Goal: Find specific page/section: Find specific page/section

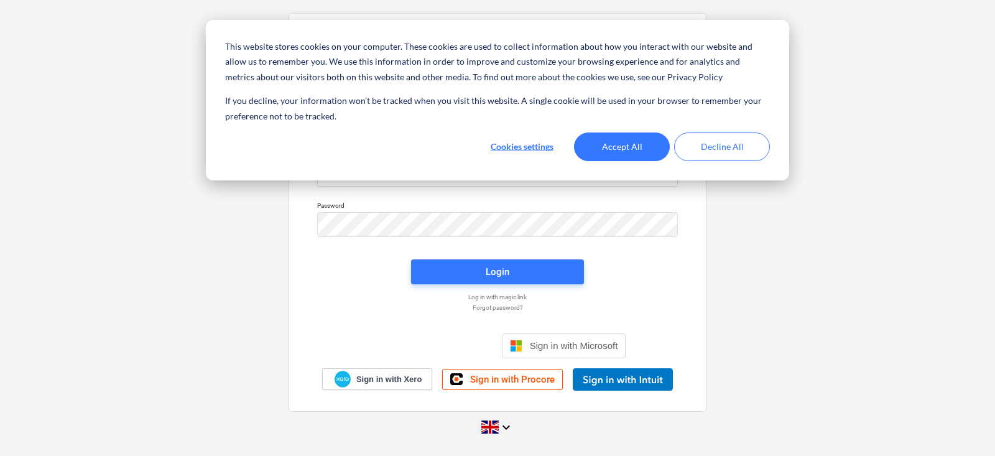
click at [418, 169] on div "This website stores cookies on your computer. These cookies are used to collect…" at bounding box center [497, 100] width 583 height 160
click at [599, 153] on button "Accept All" at bounding box center [622, 146] width 96 height 29
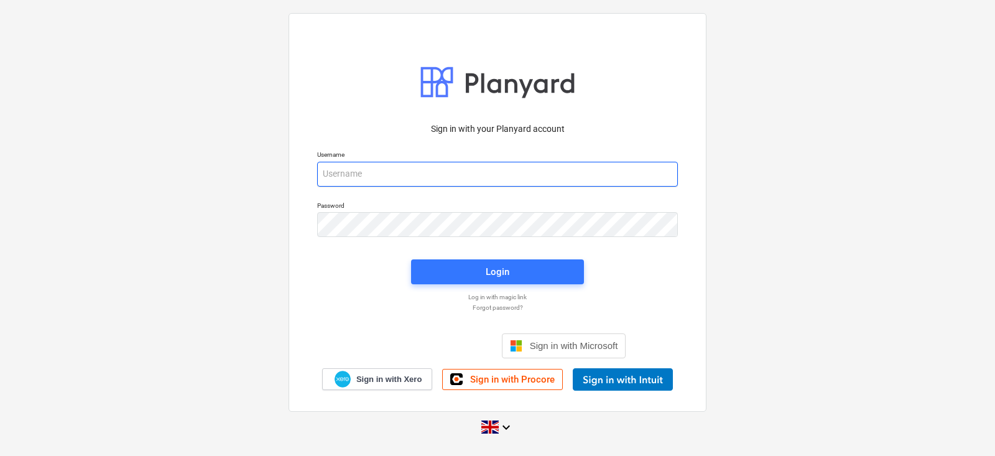
click at [528, 180] on input "email" at bounding box center [497, 174] width 361 height 25
type input "[PERSON_NAME][EMAIL_ADDRESS][DOMAIN_NAME]"
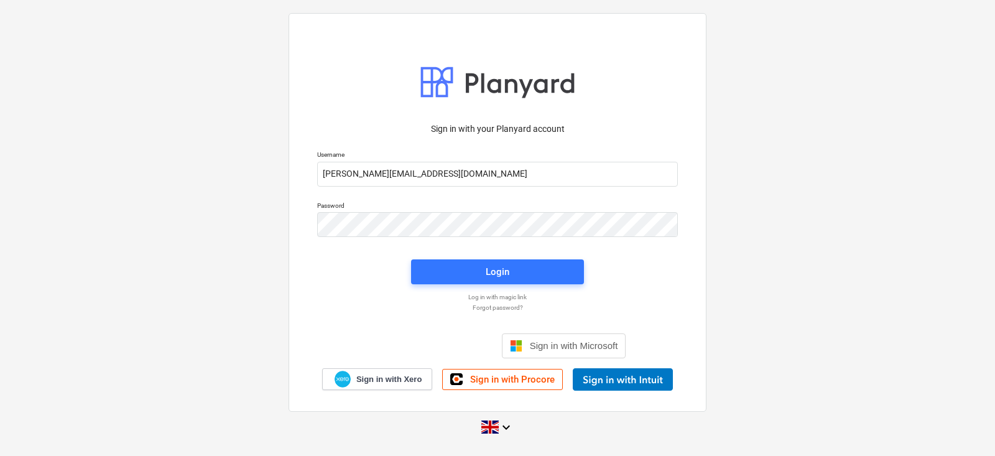
click at [487, 256] on div "Login" at bounding box center [498, 272] width 188 height 40
click at [477, 268] on span "Login" at bounding box center [497, 272] width 143 height 16
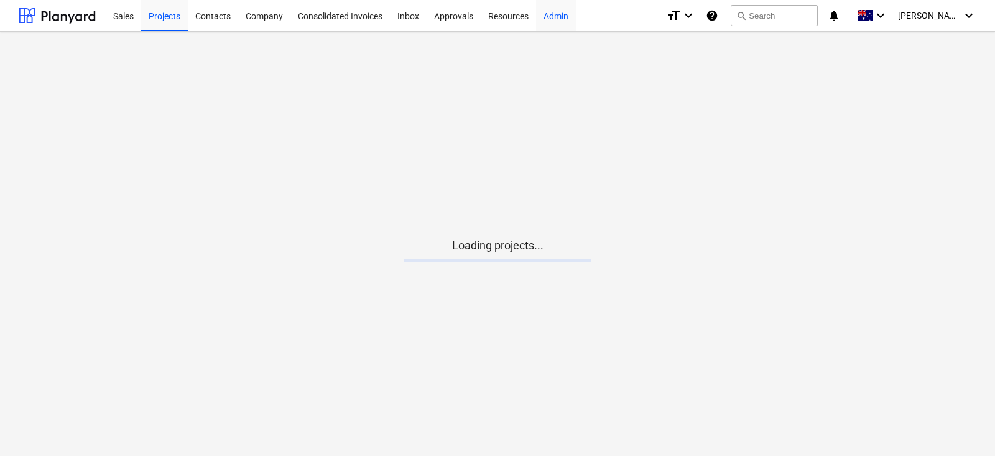
click at [561, 12] on div "Admin" at bounding box center [556, 15] width 40 height 32
